Goal: Check status: Check status

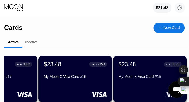
scroll to position [0, 228]
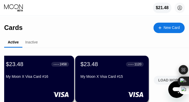
click at [161, 82] on div "LOAD MORE" at bounding box center [169, 80] width 22 height 5
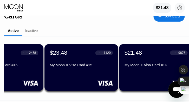
scroll to position [0, 259]
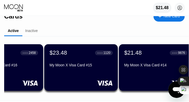
click at [160, 71] on div "$21.48 ● ● ● ● 9876 My Moon X Visa Card #14" at bounding box center [156, 67] width 74 height 47
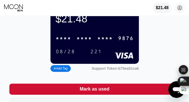
scroll to position [28, 0]
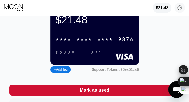
click at [75, 45] on div "* * * * * * * * * * * * 9876" at bounding box center [95, 39] width 84 height 11
click at [61, 56] on div "08/28" at bounding box center [66, 53] width 20 height 6
click at [95, 56] on div "221" at bounding box center [96, 53] width 12 height 6
click at [40, 35] on div "$21.48 4513 6500 2275 9876 08/28 221 Add Tag Support Token: b75ea51ca6" at bounding box center [94, 41] width 170 height 65
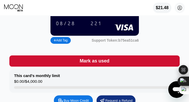
scroll to position [56, 0]
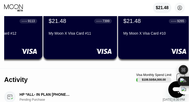
scroll to position [0, 561]
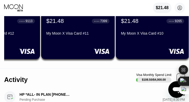
click at [148, 47] on div "$21.48 ● ● ● ● 9265 My Moon X Visa Card #10" at bounding box center [153, 36] width 74 height 47
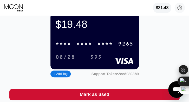
scroll to position [23, 0]
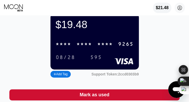
click at [91, 46] on div "* * * *" at bounding box center [85, 44] width 16 height 6
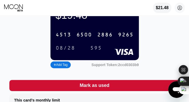
scroll to position [27, 0]
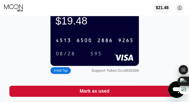
drag, startPoint x: 66, startPoint y: 57, endPoint x: 28, endPoint y: 4, distance: 64.9
click at [66, 57] on div "08/28" at bounding box center [66, 54] width 20 height 6
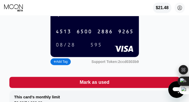
scroll to position [32, 0]
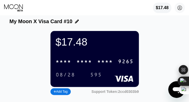
scroll to position [6, 0]
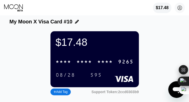
click at [16, 4] on div "$17.48 [PERSON_NAME] [EMAIL_ADDRESS][DOMAIN_NAME]  Home Settings Support Caree…" at bounding box center [94, 8] width 189 height 16
click at [19, 6] on icon at bounding box center [14, 8] width 20 height 8
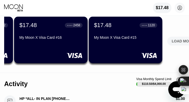
scroll to position [0, 228]
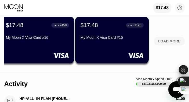
click at [169, 36] on div "LOAD MORE" at bounding box center [169, 40] width 39 height 11
click at [169, 40] on div "LOAD MORE" at bounding box center [169, 41] width 22 height 5
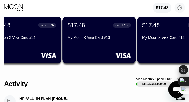
scroll to position [0, 393]
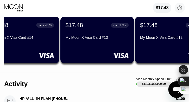
click at [108, 46] on div "$17.48 ● ● ● ● 1712 My Moon X Visa Card #13" at bounding box center [97, 40] width 74 height 47
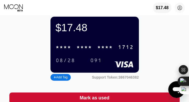
scroll to position [18, 0]
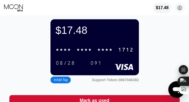
click at [78, 53] on div "* * * *" at bounding box center [85, 50] width 16 height 6
click at [63, 66] on div "08/28" at bounding box center [66, 63] width 20 height 6
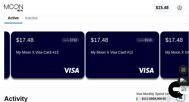
scroll to position [0, 442]
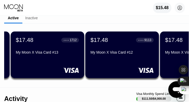
click at [133, 60] on div "$17.48 ● ● ● ● 9113 My Moon X Visa Card #12" at bounding box center [122, 55] width 74 height 47
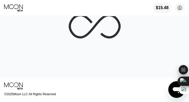
scroll to position [0, 0]
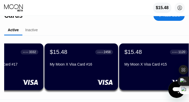
scroll to position [0, 228]
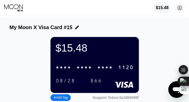
click at [11, 9] on icon at bounding box center [14, 8] width 20 height 8
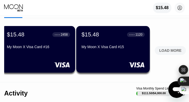
scroll to position [0, 228]
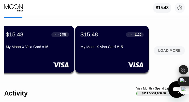
click at [167, 55] on div "LOAD MORE" at bounding box center [169, 50] width 31 height 9
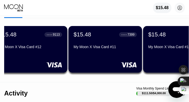
scroll to position [0, 602]
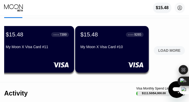
click at [176, 51] on div "LOAD MORE" at bounding box center [169, 50] width 22 height 5
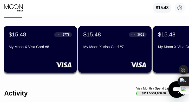
scroll to position [0, 825]
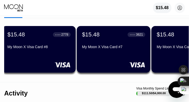
click at [169, 49] on div "My Moon X Visa Card #6" at bounding box center [188, 47] width 63 height 4
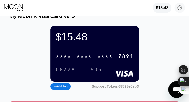
scroll to position [11, 0]
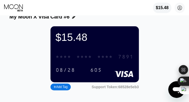
click at [76, 62] on div "* * * * * * * * * * * * 7891" at bounding box center [95, 57] width 84 height 11
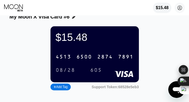
click at [69, 70] on div "08/28" at bounding box center [65, 70] width 27 height 9
click at [97, 74] on div "605" at bounding box center [96, 71] width 12 height 6
